Goal: Transaction & Acquisition: Purchase product/service

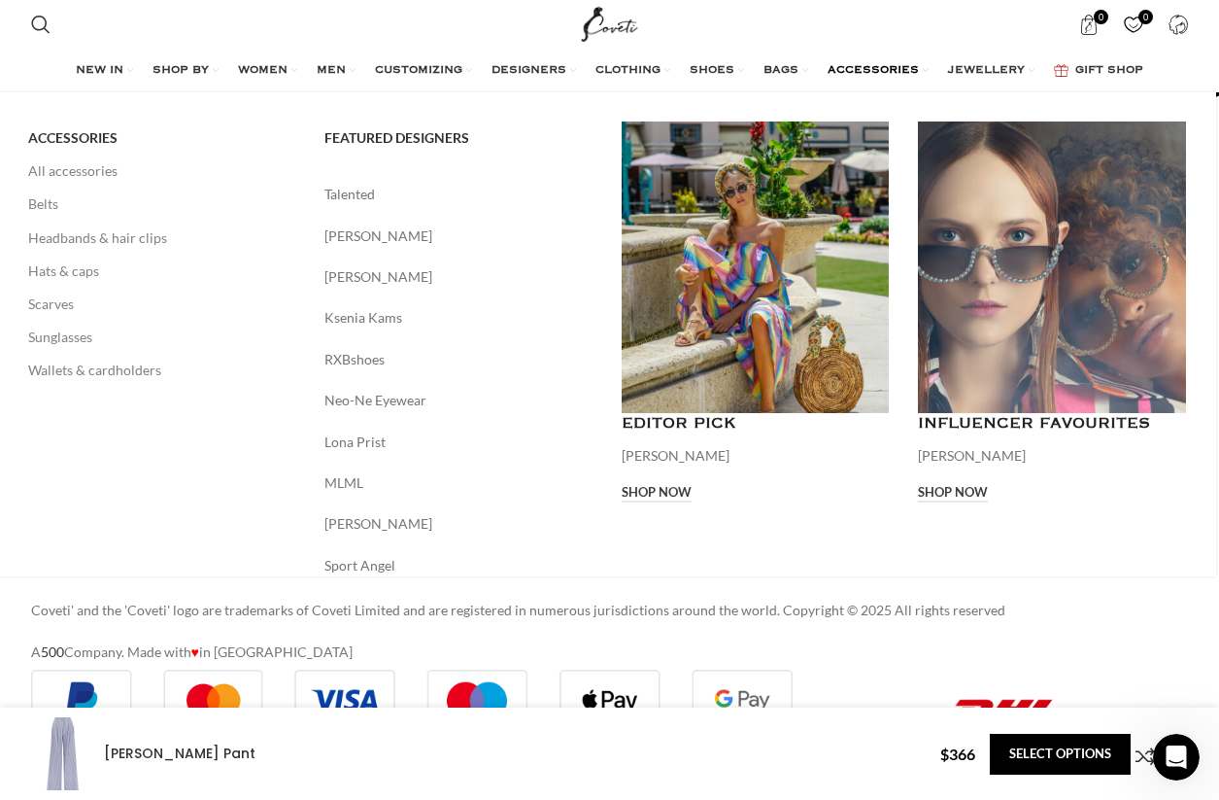
scroll to position [0, 409]
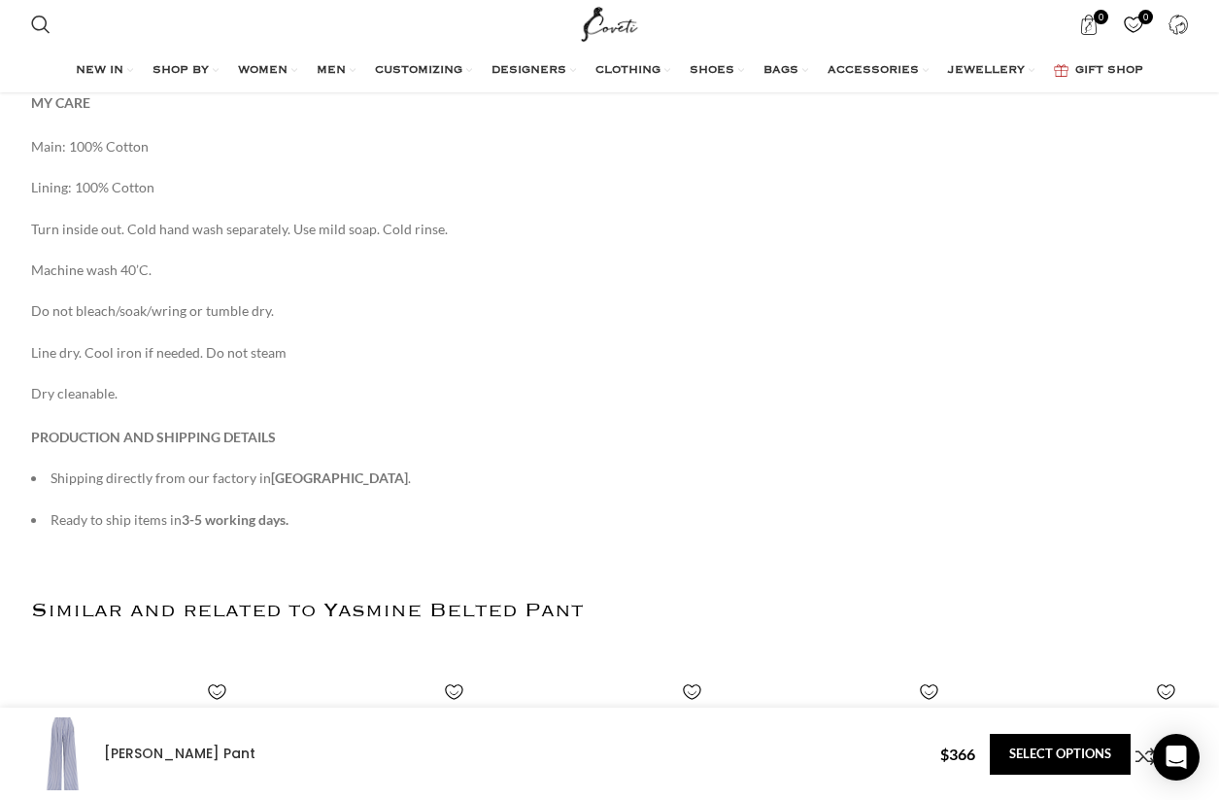
scroll to position [0, 1840]
